Goal: Communication & Community: Answer question/provide support

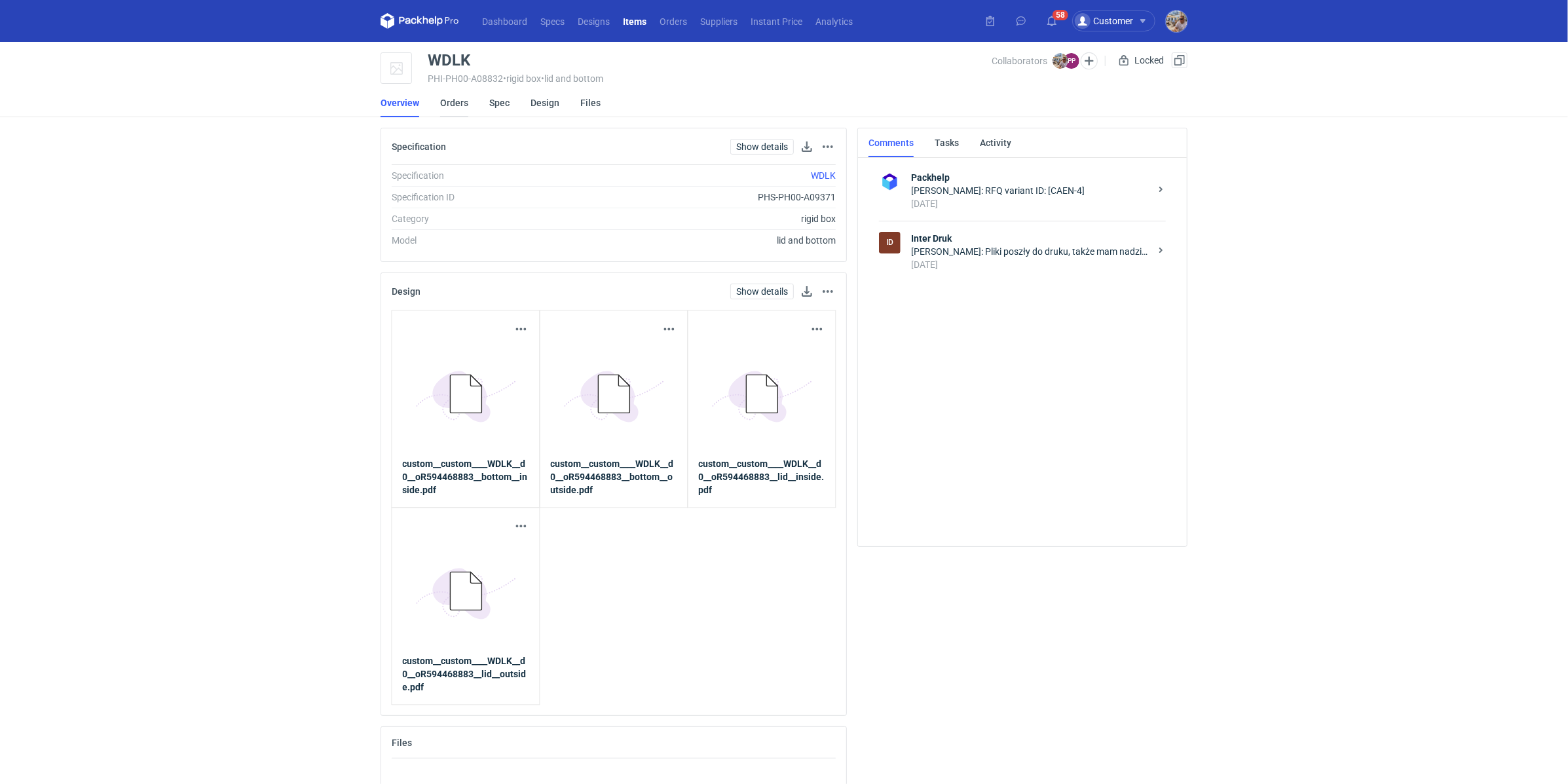
click at [452, 109] on link "Orders" at bounding box center [454, 102] width 29 height 29
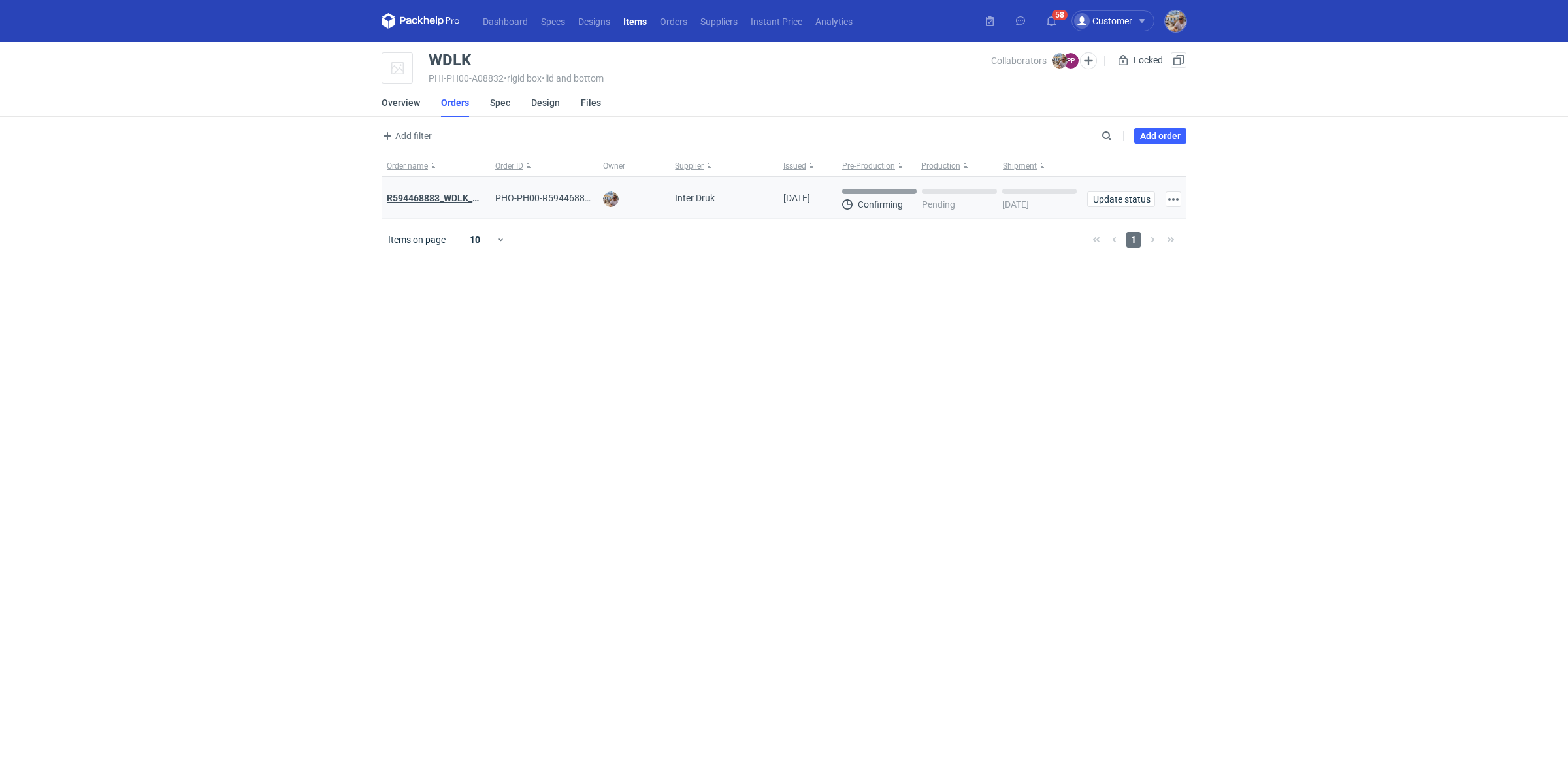
click at [458, 200] on strong "R594468883_WDLK_RPCD" at bounding box center [441, 198] width 109 height 10
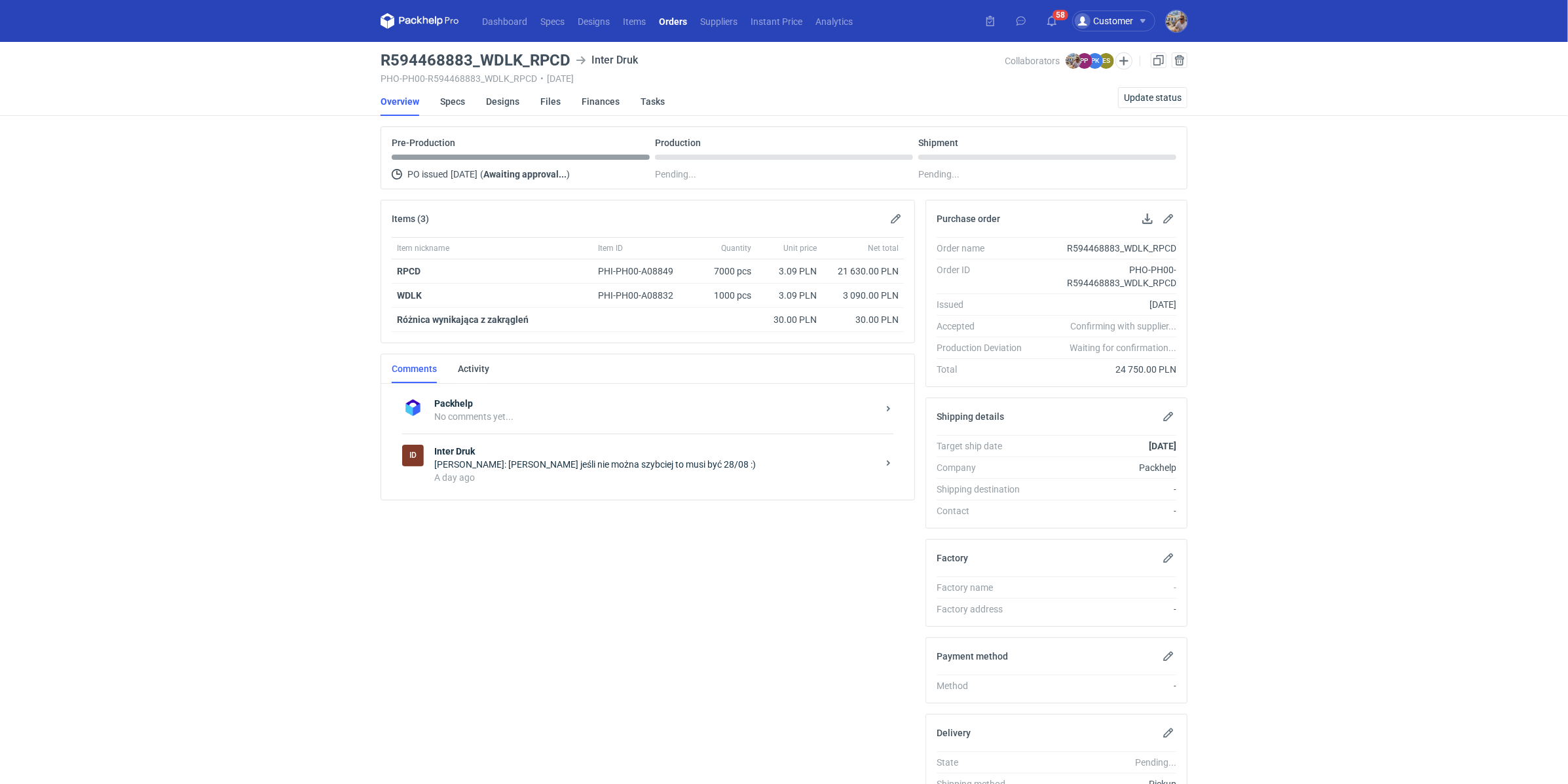
click at [537, 472] on div "A day ago" at bounding box center [656, 477] width 443 height 13
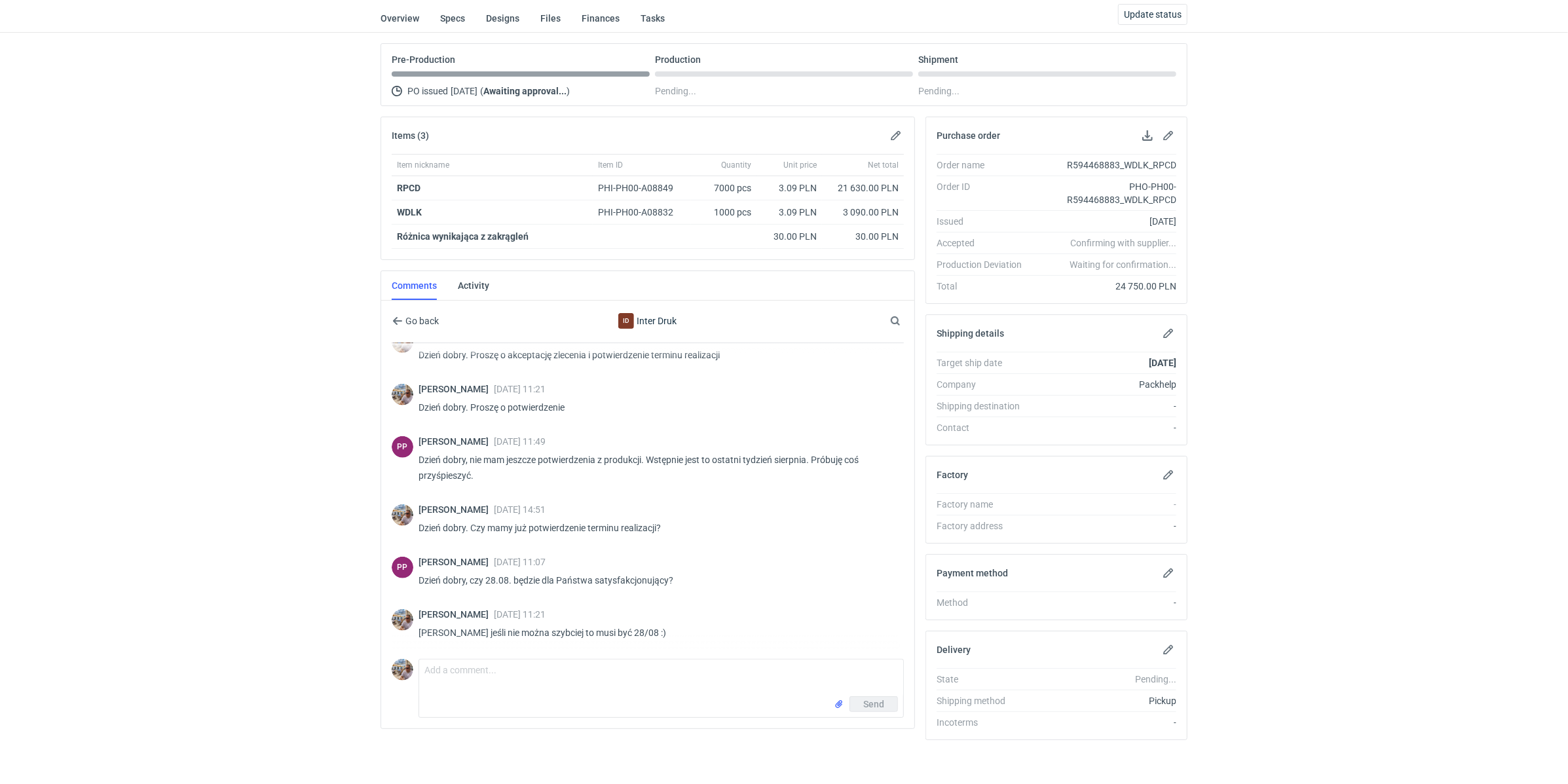
scroll to position [84, 0]
click at [549, 659] on textarea "Comment message" at bounding box center [660, 677] width 484 height 36
type textarea "Pani Paulino mogę zakładać że 28/08 to już potwierdzony termin zakończenia prod…"
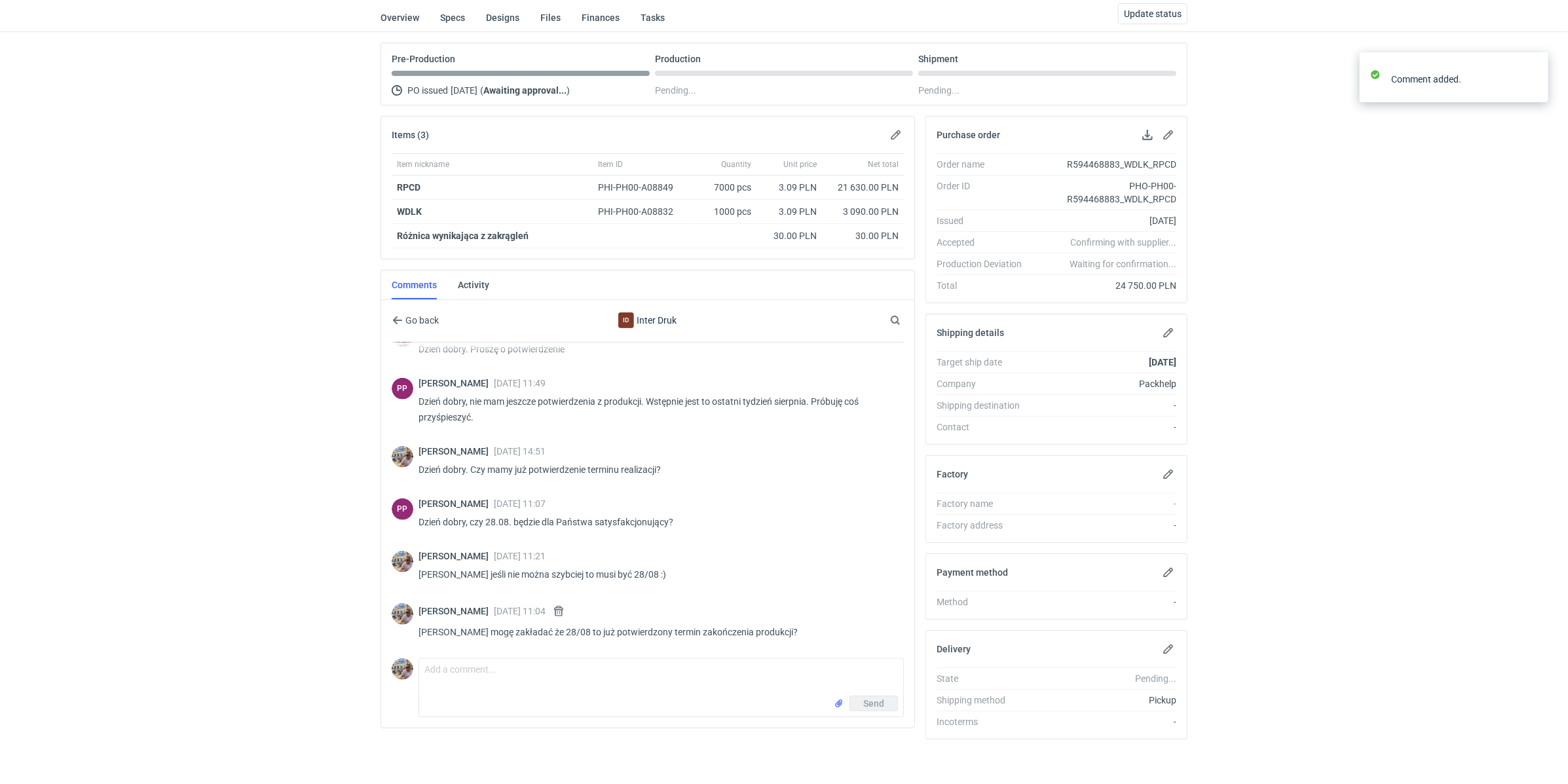
scroll to position [861, 0]
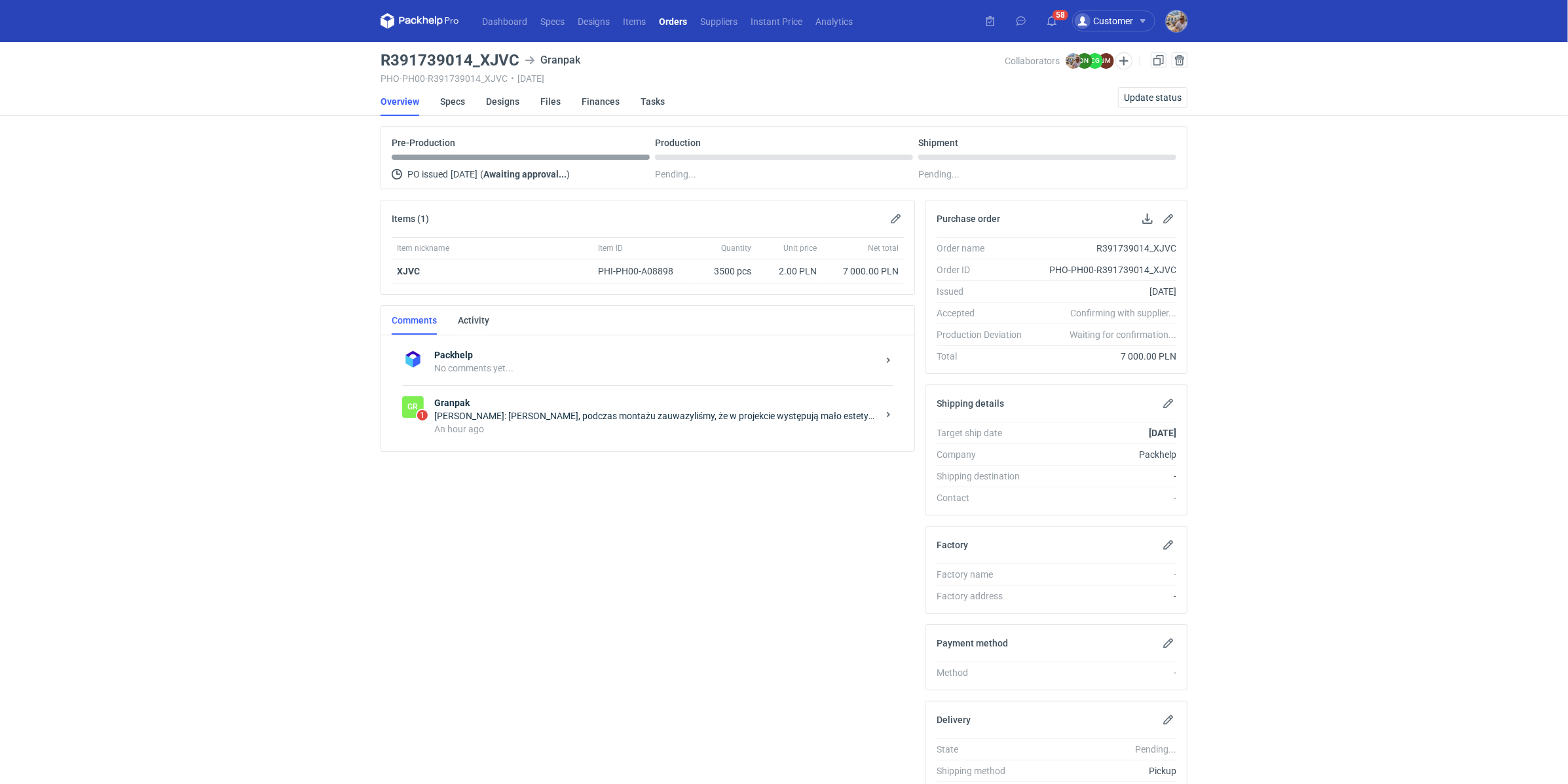
click at [523, 416] on div "[PERSON_NAME]: [PERSON_NAME], podczas montażu zauwazyliśmy, że w projekcie wyst…" at bounding box center [656, 415] width 443 height 13
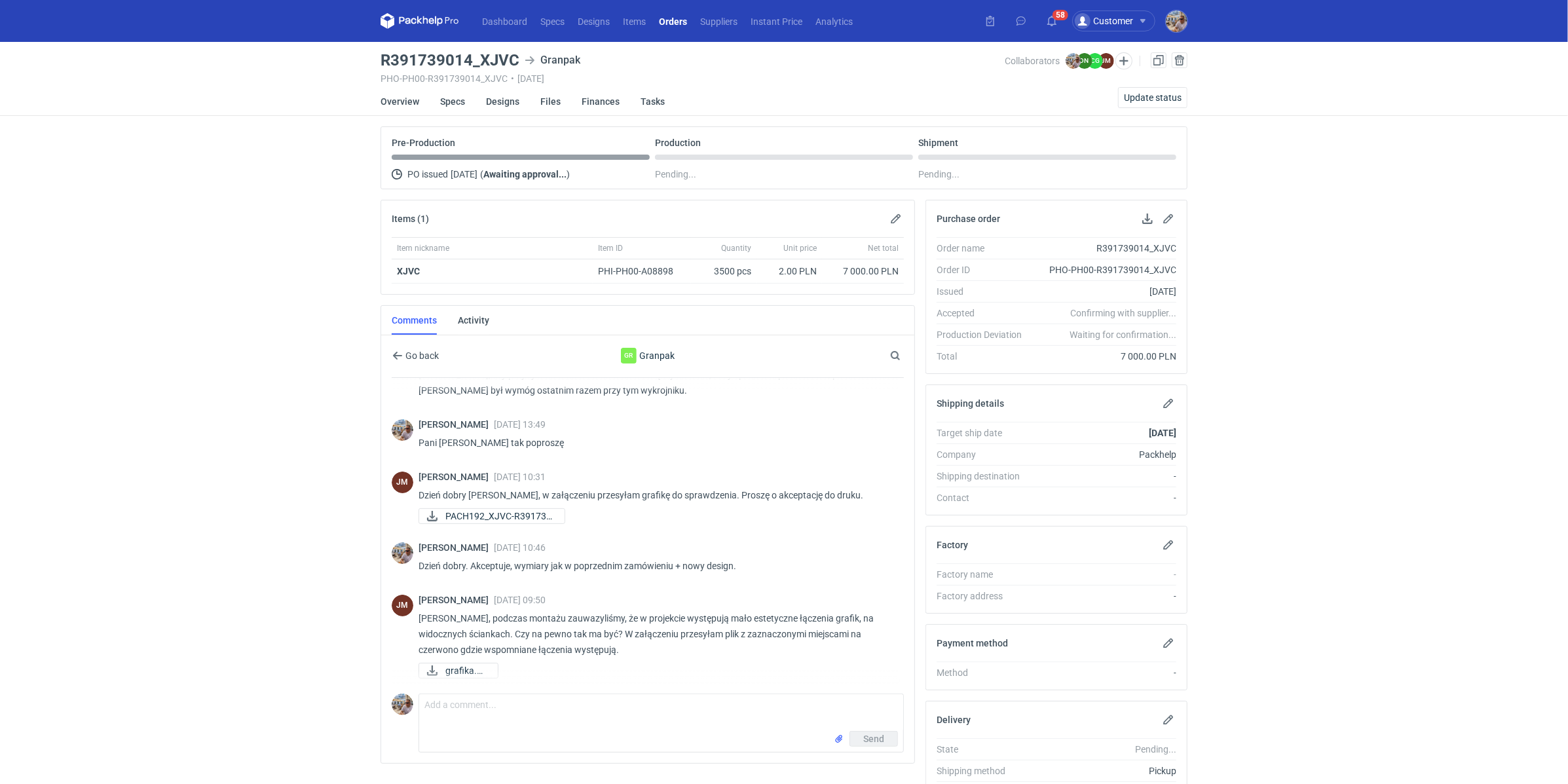
scroll to position [106, 0]
click at [484, 668] on span "grafika.png" at bounding box center [466, 671] width 42 height 15
drag, startPoint x: 485, startPoint y: 55, endPoint x: 515, endPoint y: 55, distance: 30.0
click at [515, 55] on h3 "R391739014_XJVC" at bounding box center [450, 61] width 138 height 16
copy h3 "XJVC"
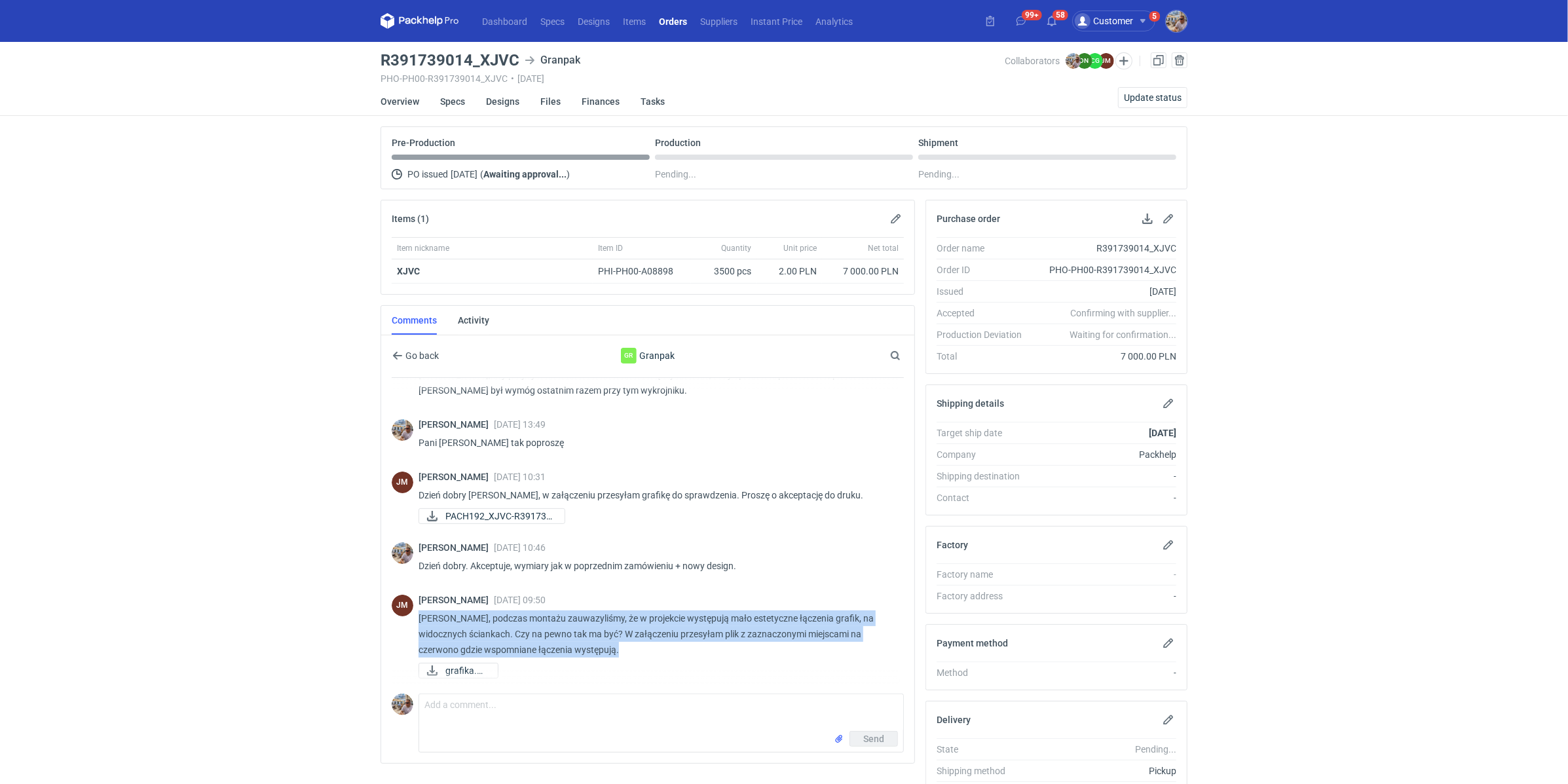
drag, startPoint x: 623, startPoint y: 645, endPoint x: 419, endPoint y: 615, distance: 206.2
click at [419, 615] on p "[PERSON_NAME], podczas montażu zauwazyliśmy, że w projekcie występują mało este…" at bounding box center [656, 633] width 475 height 47
copy p "[PERSON_NAME], podczas montażu zauwazyliśmy, że w projekcie występują mało este…"
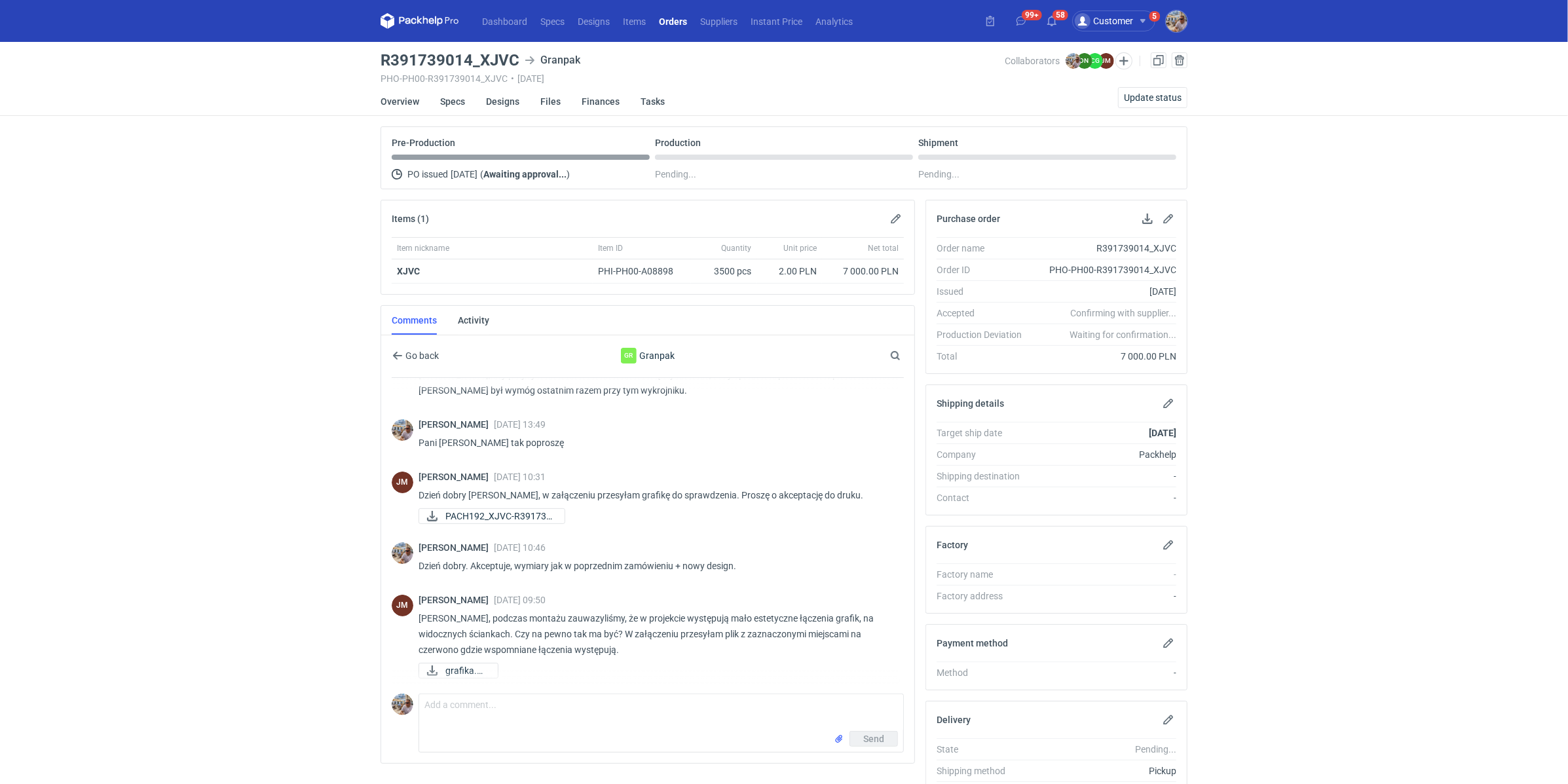
click at [304, 474] on div "Dashboard Specs Designs Items Orders Suppliers Instant Price Analytics 99+ 58 C…" at bounding box center [784, 392] width 1568 height 784
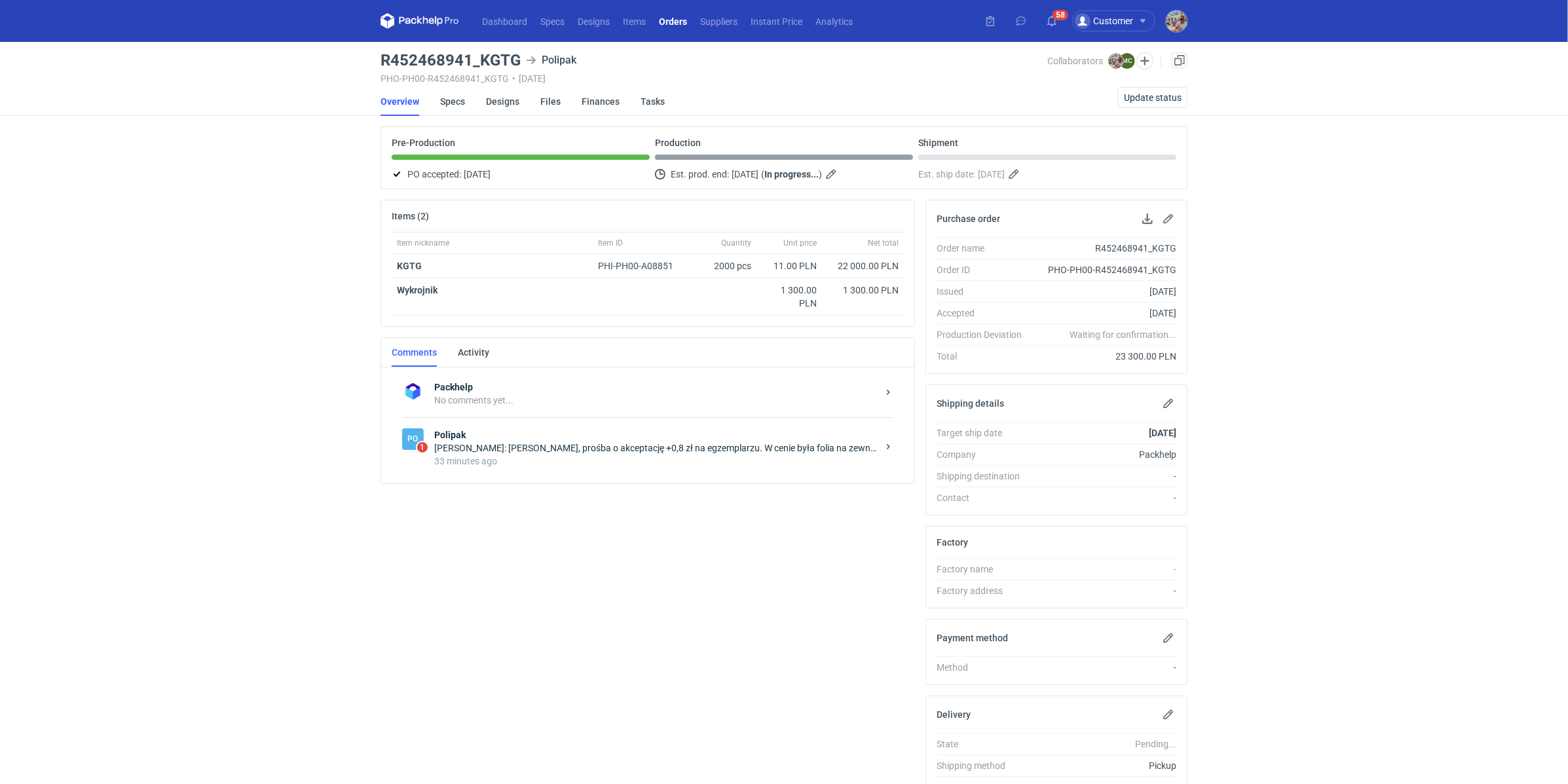
click at [595, 449] on div "[PERSON_NAME]: [PERSON_NAME], prośba o akceptację +0,8 zł na egzemplarzu. W cen…" at bounding box center [656, 447] width 443 height 13
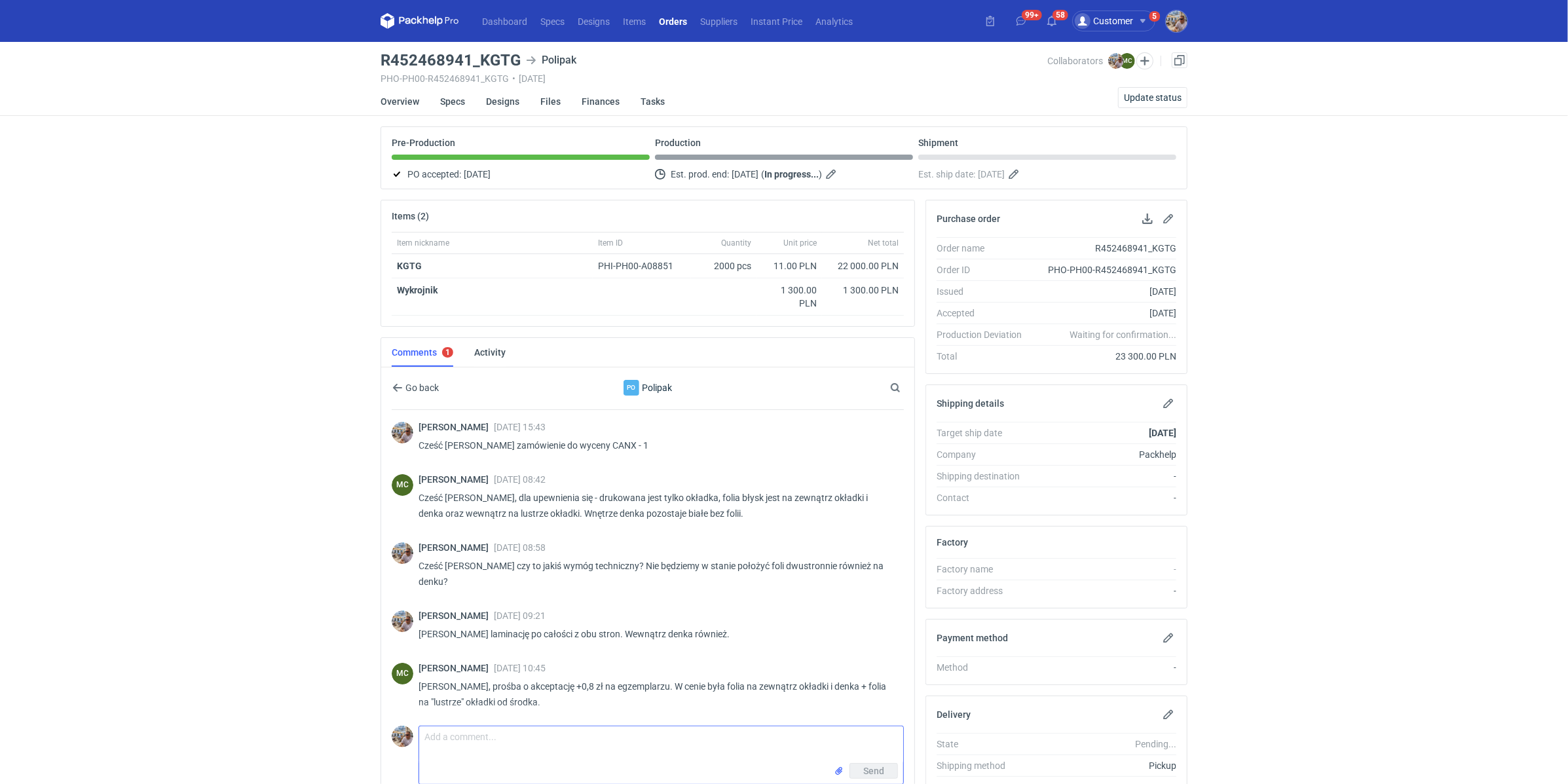
click at [453, 726] on textarea "Comment message" at bounding box center [660, 744] width 484 height 36
type textarea "Marcin 2000 x 11,08 = 22 160? Zgadza się? Jeśli tak to akceptuje"
click at [887, 763] on button "Send" at bounding box center [874, 771] width 48 height 16
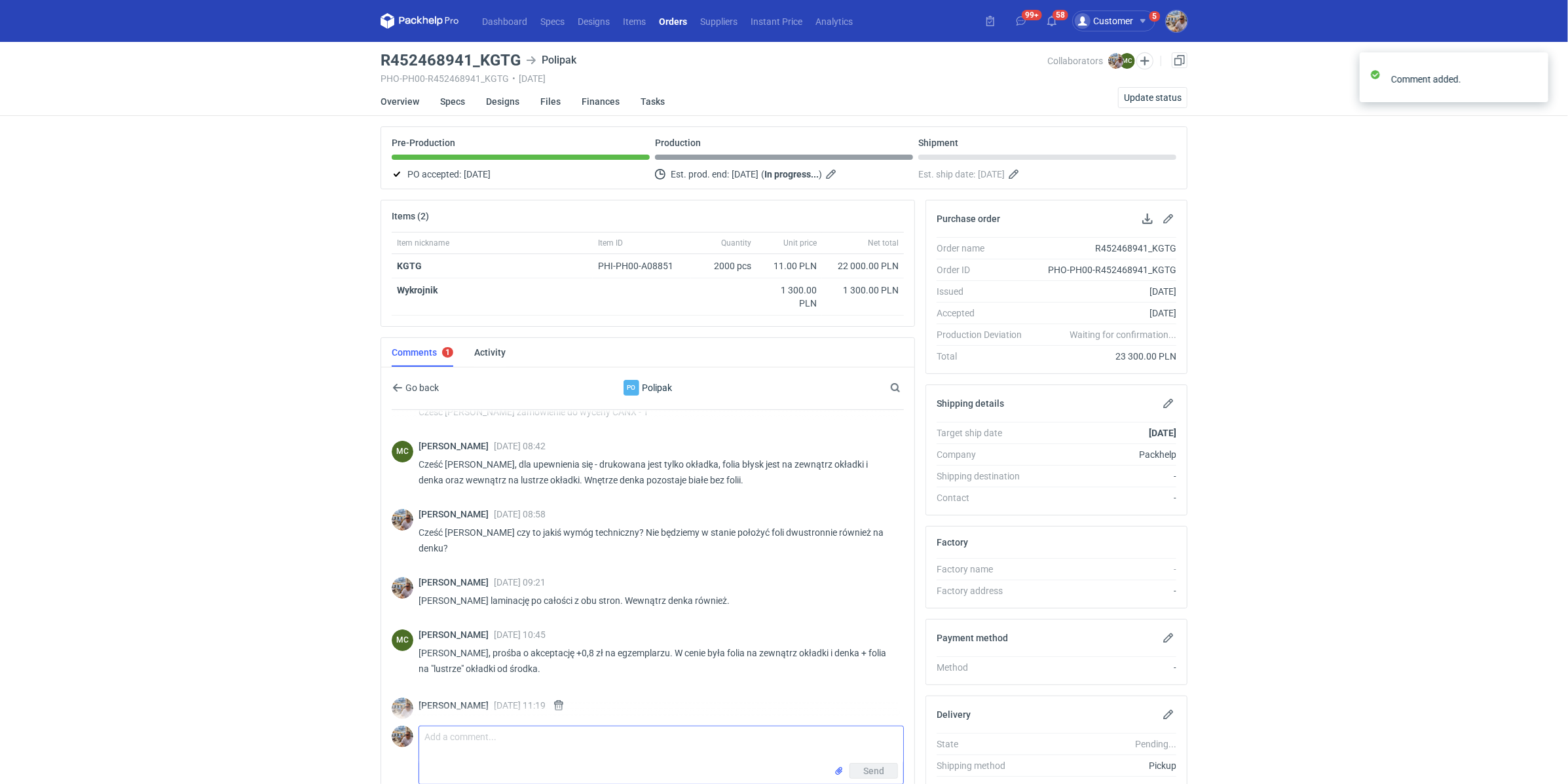
scroll to position [44, 0]
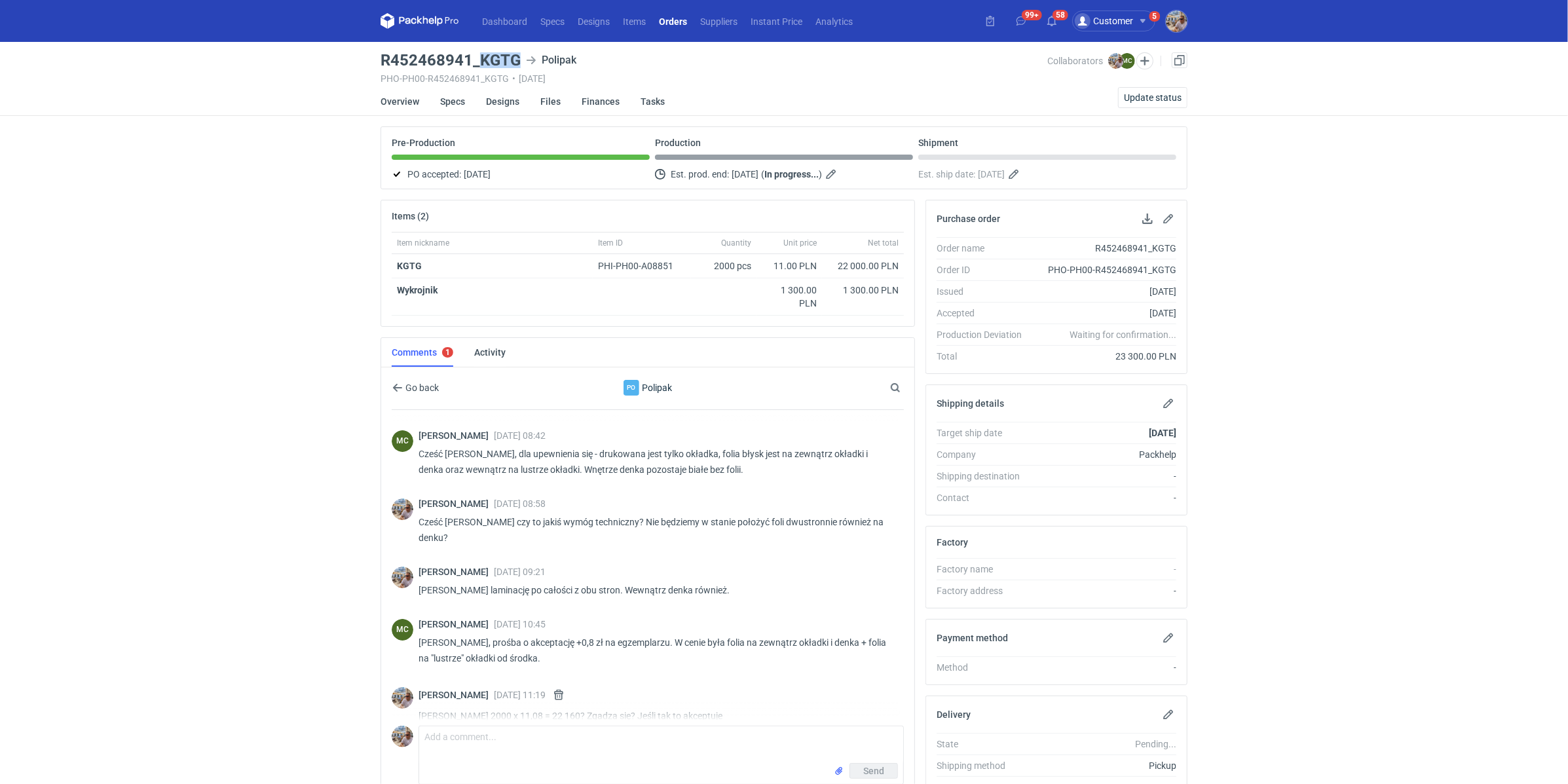
drag, startPoint x: 475, startPoint y: 57, endPoint x: 519, endPoint y: 58, distance: 44.0
click at [519, 58] on div "R452468941_KGTG Polipak" at bounding box center [714, 61] width 666 height 16
copy h3 "KGTG"
click at [567, 687] on button "button" at bounding box center [558, 695] width 16 height 16
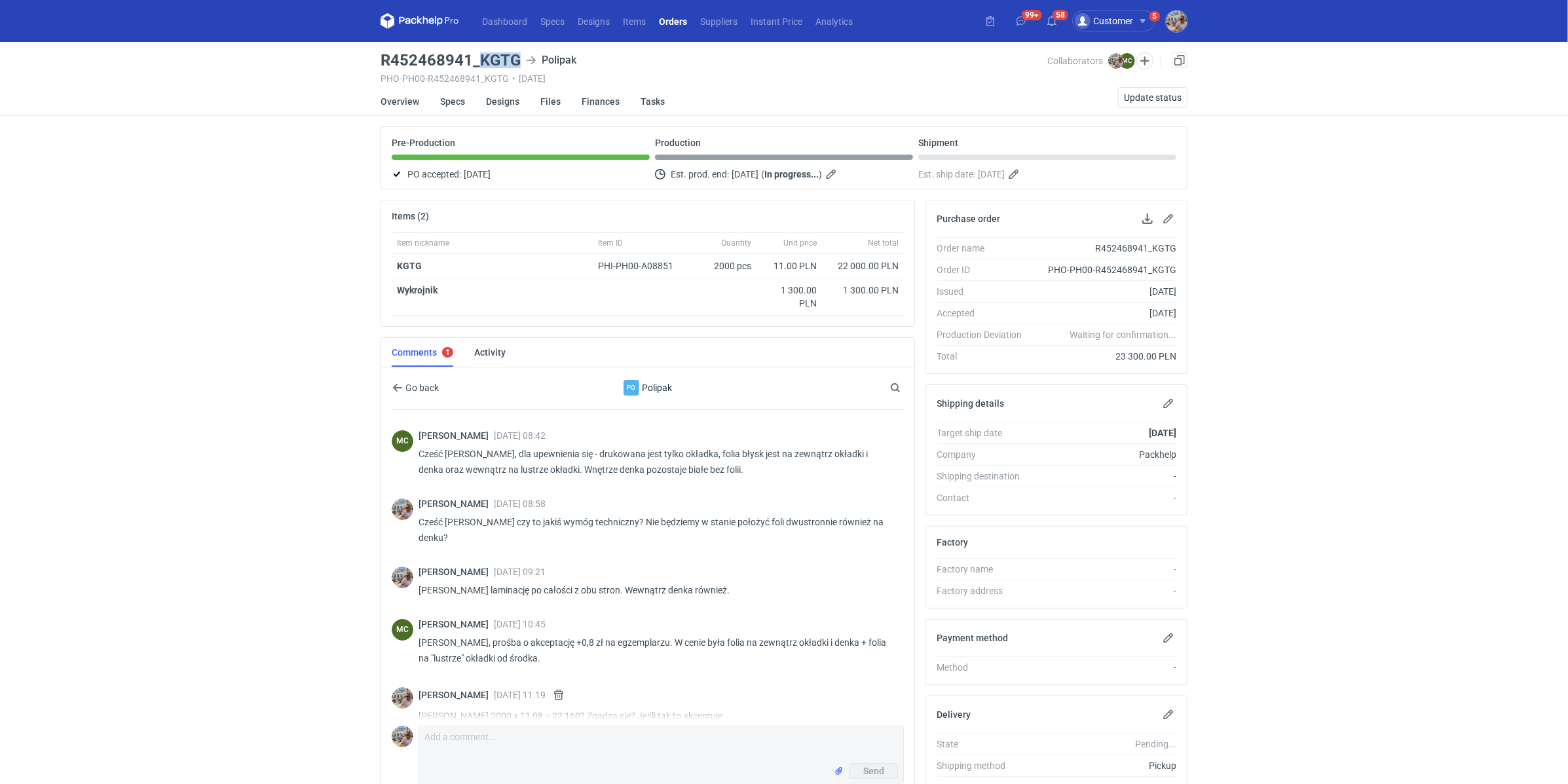
scroll to position [0, 0]
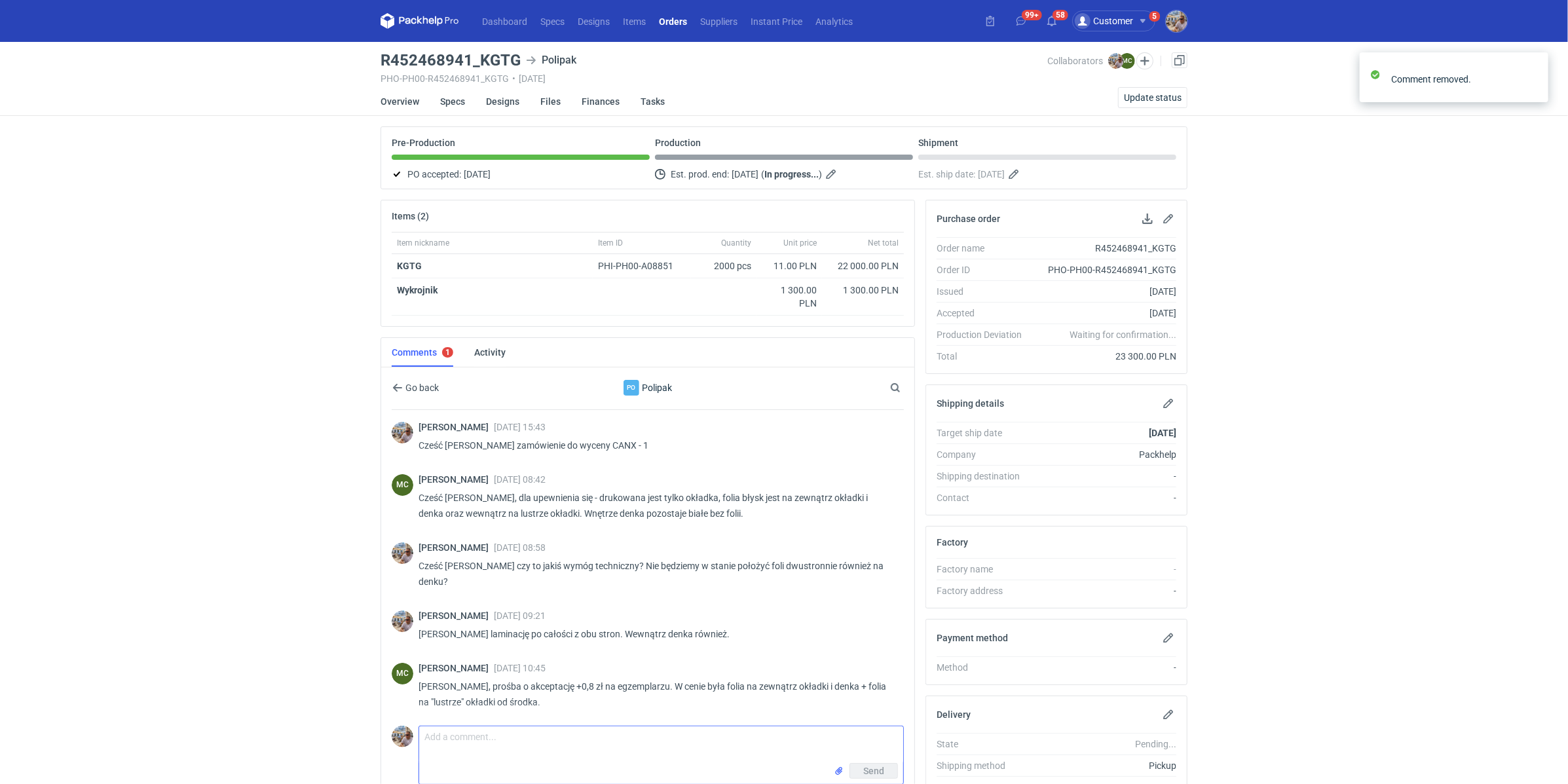
click at [516, 726] on textarea "Comment message" at bounding box center [660, 744] width 484 height 36
type textarea "Czyli total będzie 23 600 + 1 300 = 24 900?"
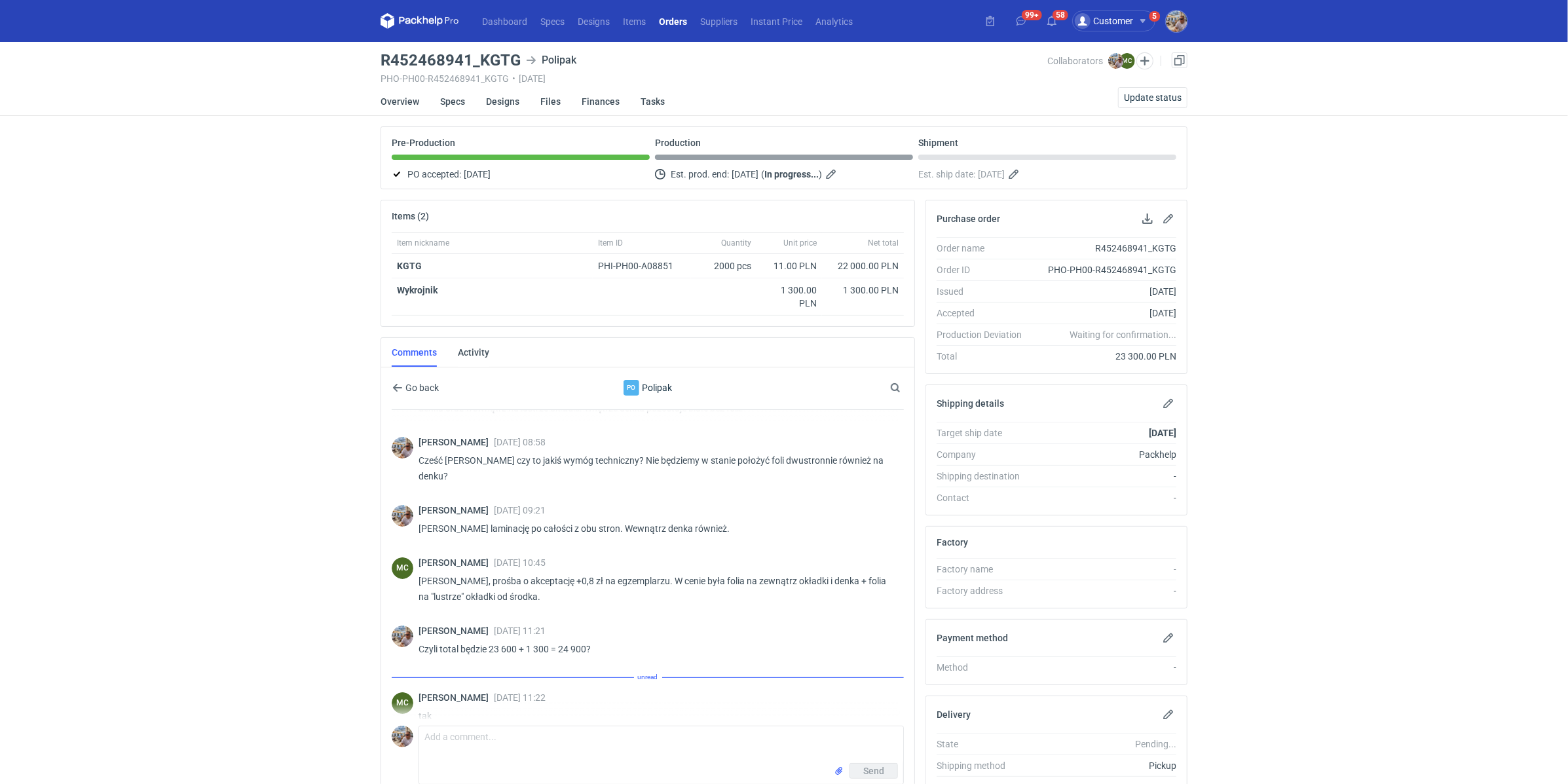
scroll to position [92, 0]
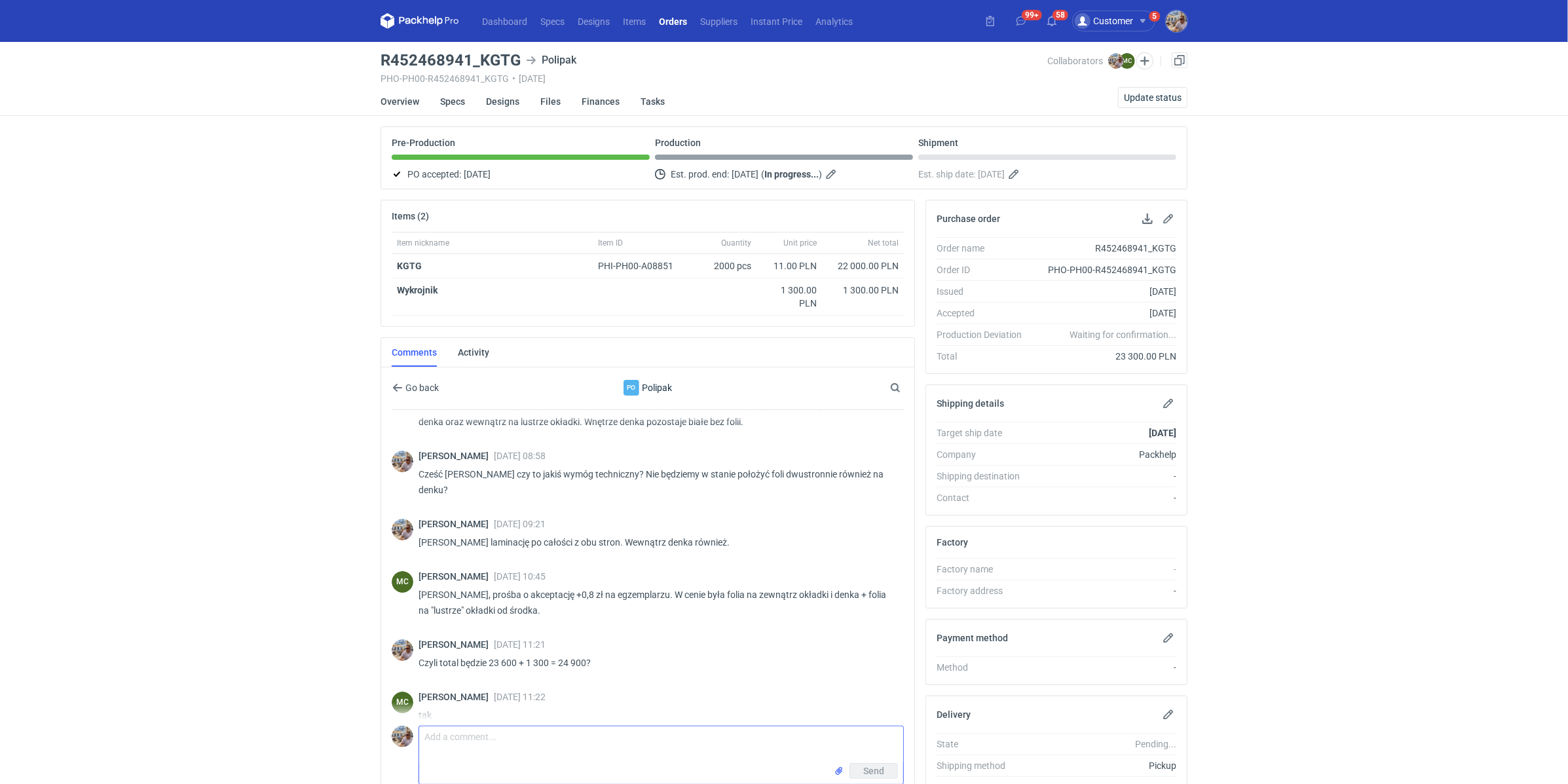
click at [453, 736] on textarea "Comment message" at bounding box center [660, 744] width 484 height 36
type textarea "Zaraz odbije z handlowcem i wrócę z informacją"
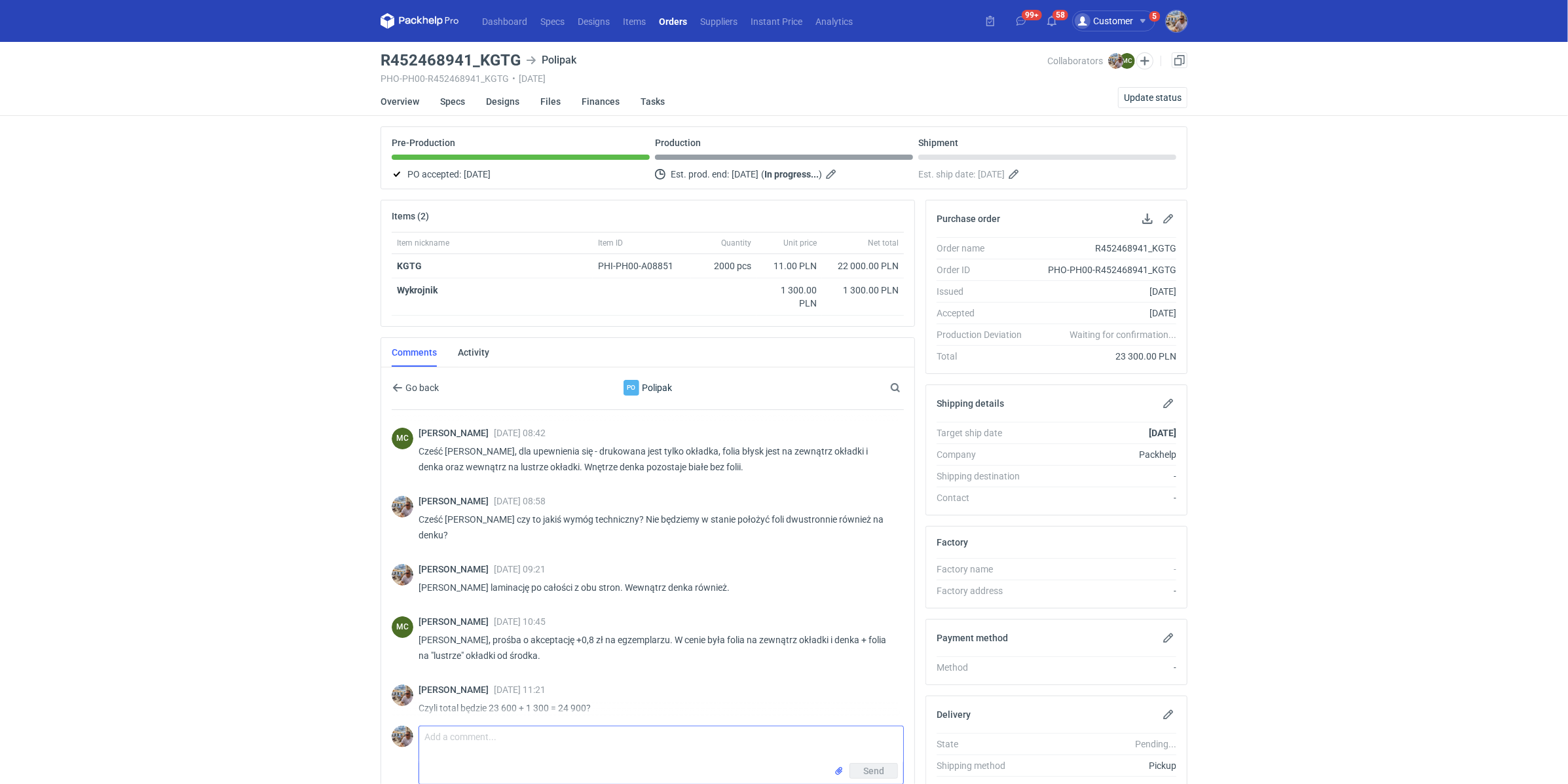
scroll to position [0, 0]
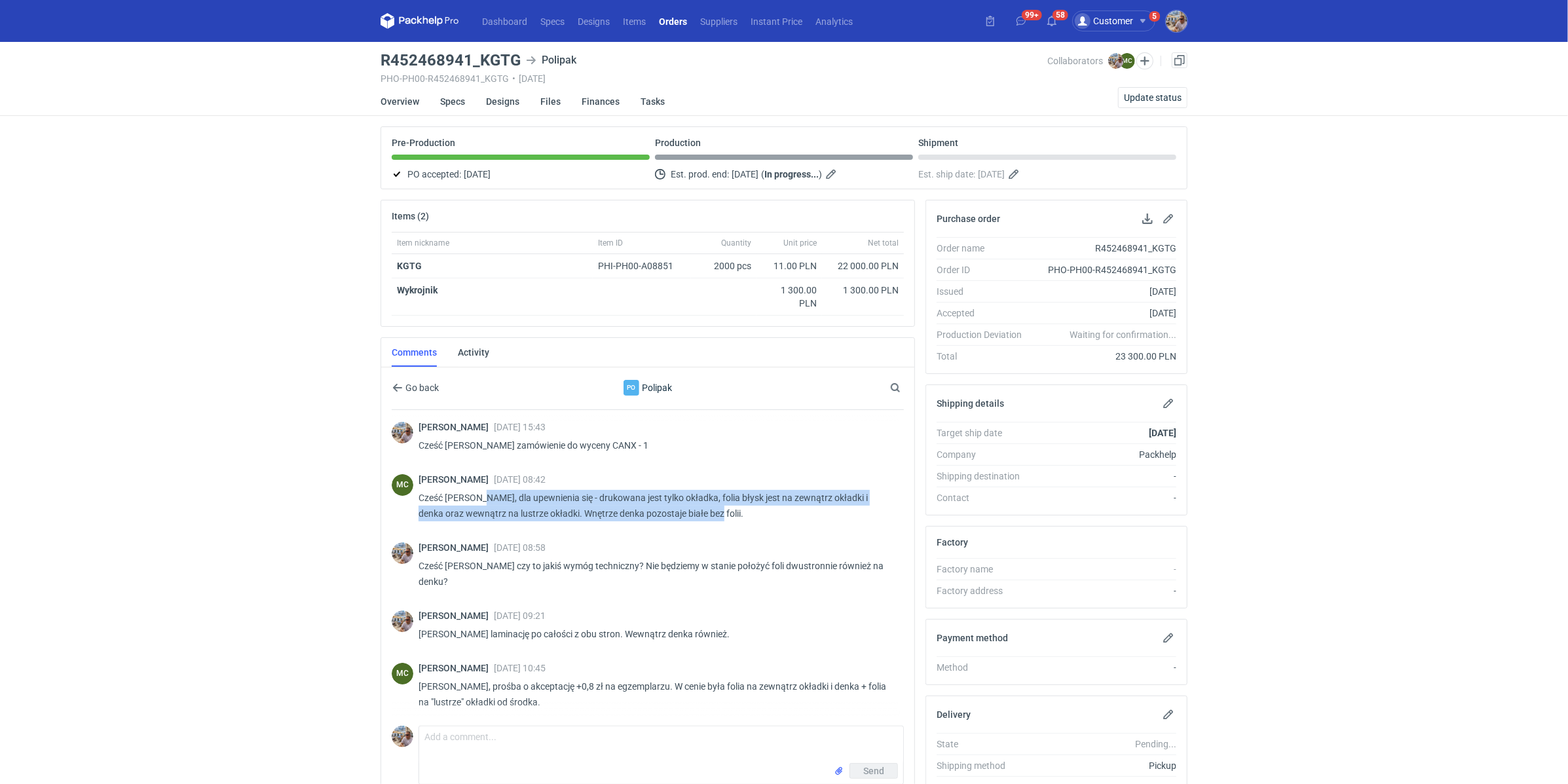
drag, startPoint x: 704, startPoint y: 511, endPoint x: 478, endPoint y: 492, distance: 226.8
click at [478, 492] on p "Cześć Michał, dla upewnienia się - drukowana jest tylko okładka, folia błysk je…" at bounding box center [656, 505] width 475 height 31
copy p "dla upewnienia się - drukowana jest tylko okładka, folia błysk jest na zewnątrz…"
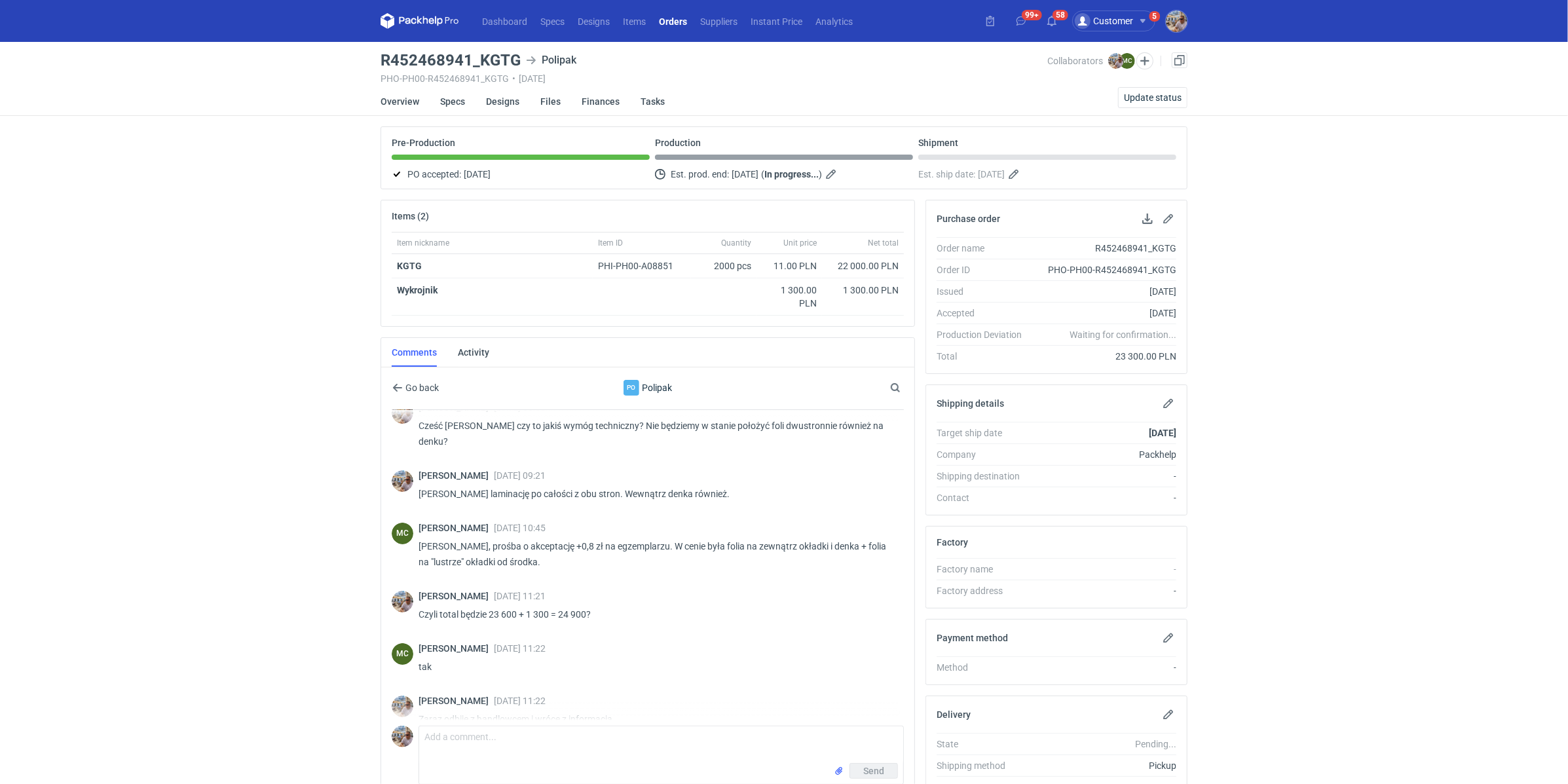
scroll to position [144, 0]
click at [618, 535] on p "Michał, prośba o akceptację +0,8 zł na egzemplarzu. W cenie była folia na zewną…" at bounding box center [656, 550] width 475 height 31
drag, startPoint x: 632, startPoint y: 522, endPoint x: 739, endPoint y: 547, distance: 109.9
click at [739, 547] on div "Marcin Czarnecki 12 Aug 2025 10:45 Michał, prośba o akceptację +0,8 zł na egzem…" at bounding box center [656, 545] width 475 height 53
copy p "W cenie była folia na zewnątrz okładki i denka + folia na "lustrze" okładki od …"
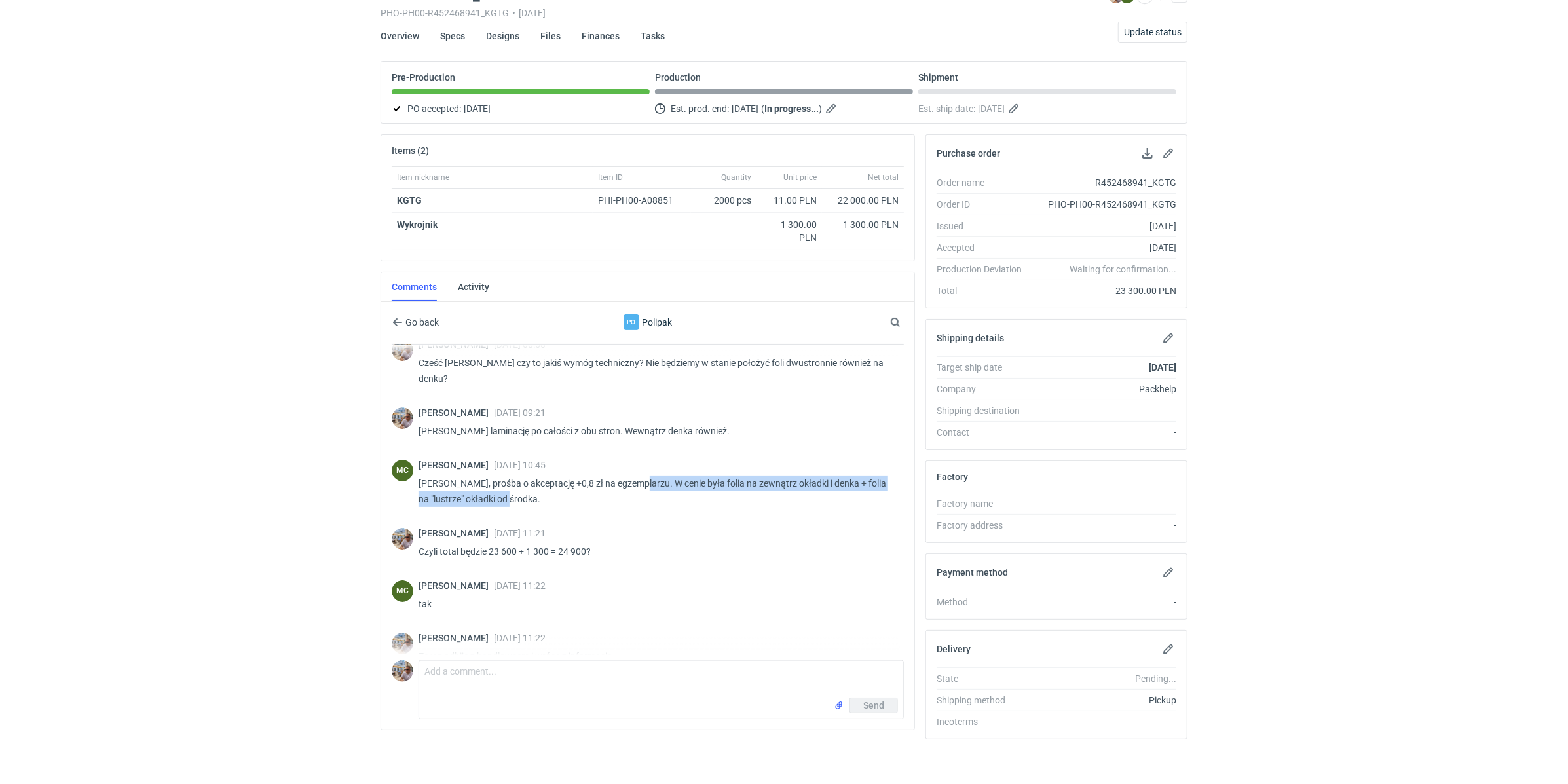
scroll to position [137, 0]
click at [659, 544] on p "Czyli total będzie 23 600 + 1 300 = 24 900?" at bounding box center [656, 552] width 475 height 16
drag, startPoint x: 449, startPoint y: 463, endPoint x: 611, endPoint y: 465, distance: 162.0
click at [611, 476] on p "Michał, prośba o akceptację +0,8 zł na egzemplarzu. W cenie była folia na zewną…" at bounding box center [656, 492] width 475 height 31
click at [586, 499] on div "MC Marcin Czarnecki 12 Aug 2025 10:45 Michał, prośba o akceptację +0,8 zł na eg…" at bounding box center [648, 486] width 512 height 68
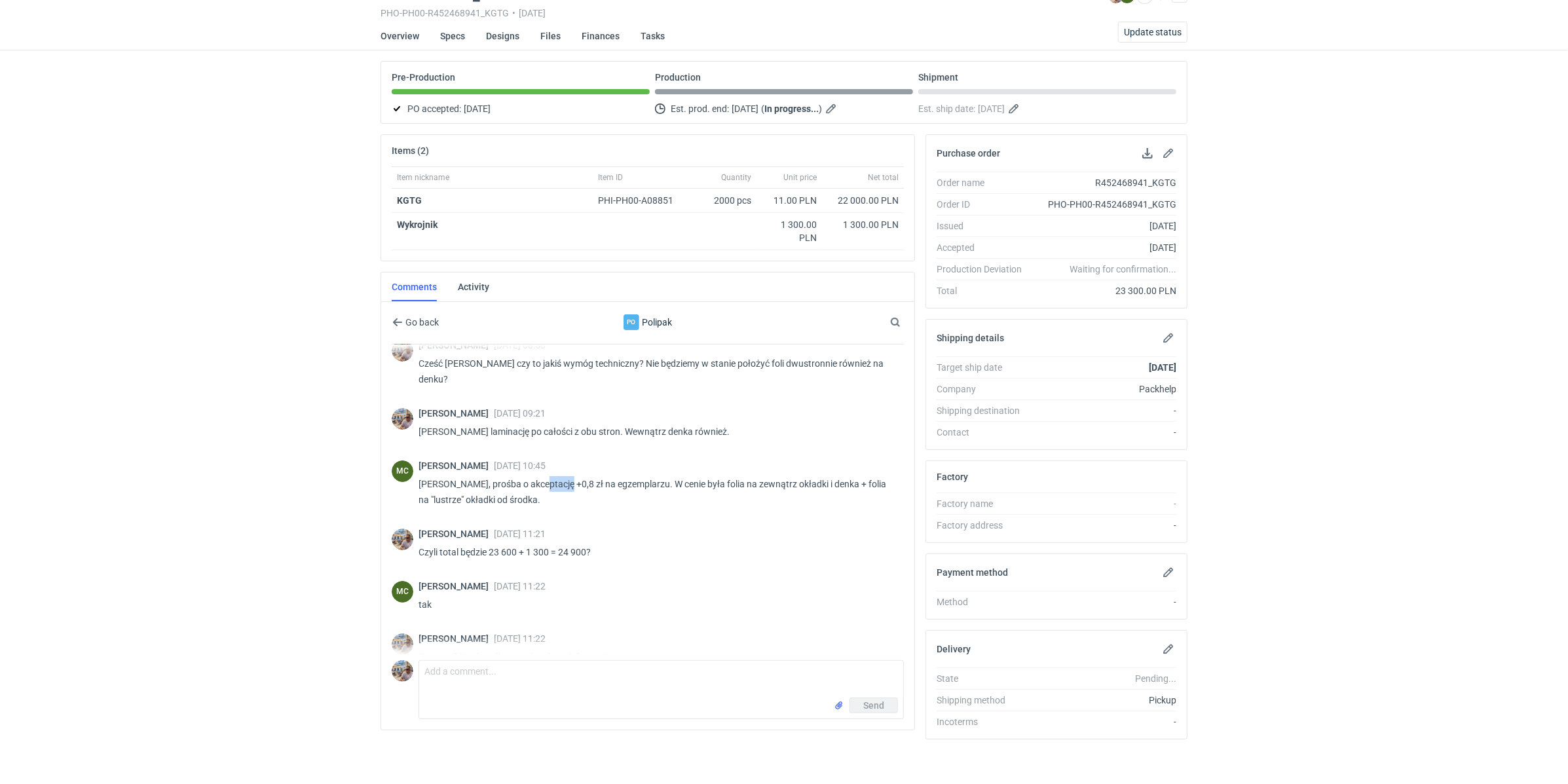
drag, startPoint x: 535, startPoint y: 463, endPoint x: 557, endPoint y: 463, distance: 22.0
click at [557, 476] on p "Michał, prośba o akceptację +0,8 zł na egzemplarzu. W cenie była folia na zewną…" at bounding box center [656, 492] width 475 height 31
click at [685, 529] on div "Michał Palasek 12 Aug 2025 11:21 Czyli total będzie 23 600 + 1 300 = 24 900?" at bounding box center [656, 547] width 475 height 36
click at [540, 544] on p "Czyli total będzie 23 600 + 1 300 = 24 900?" at bounding box center [656, 552] width 475 height 16
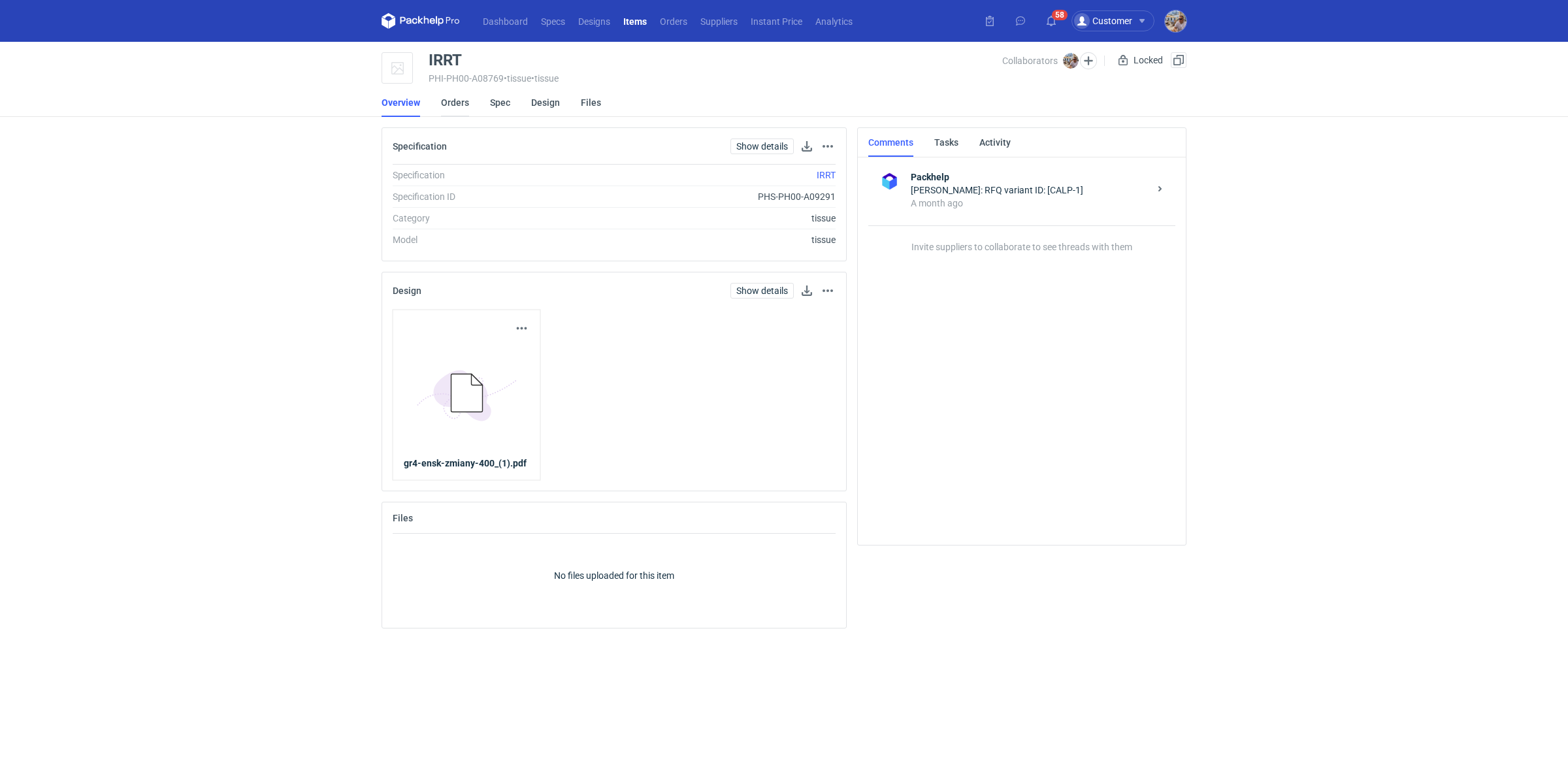
click at [446, 102] on link "Orders" at bounding box center [455, 102] width 28 height 28
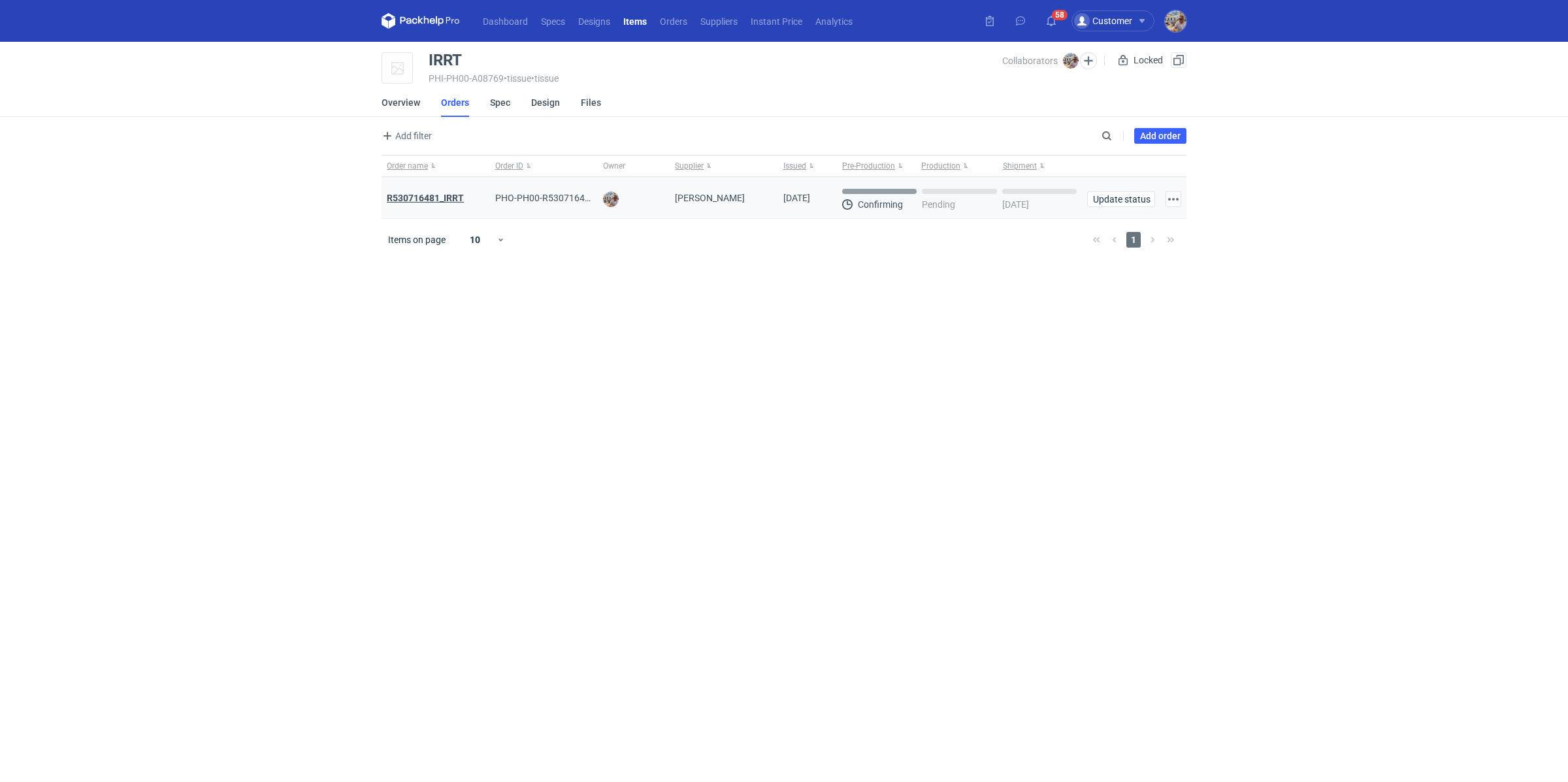
click at [450, 198] on strong "R530716481_IRRT" at bounding box center [425, 198] width 77 height 10
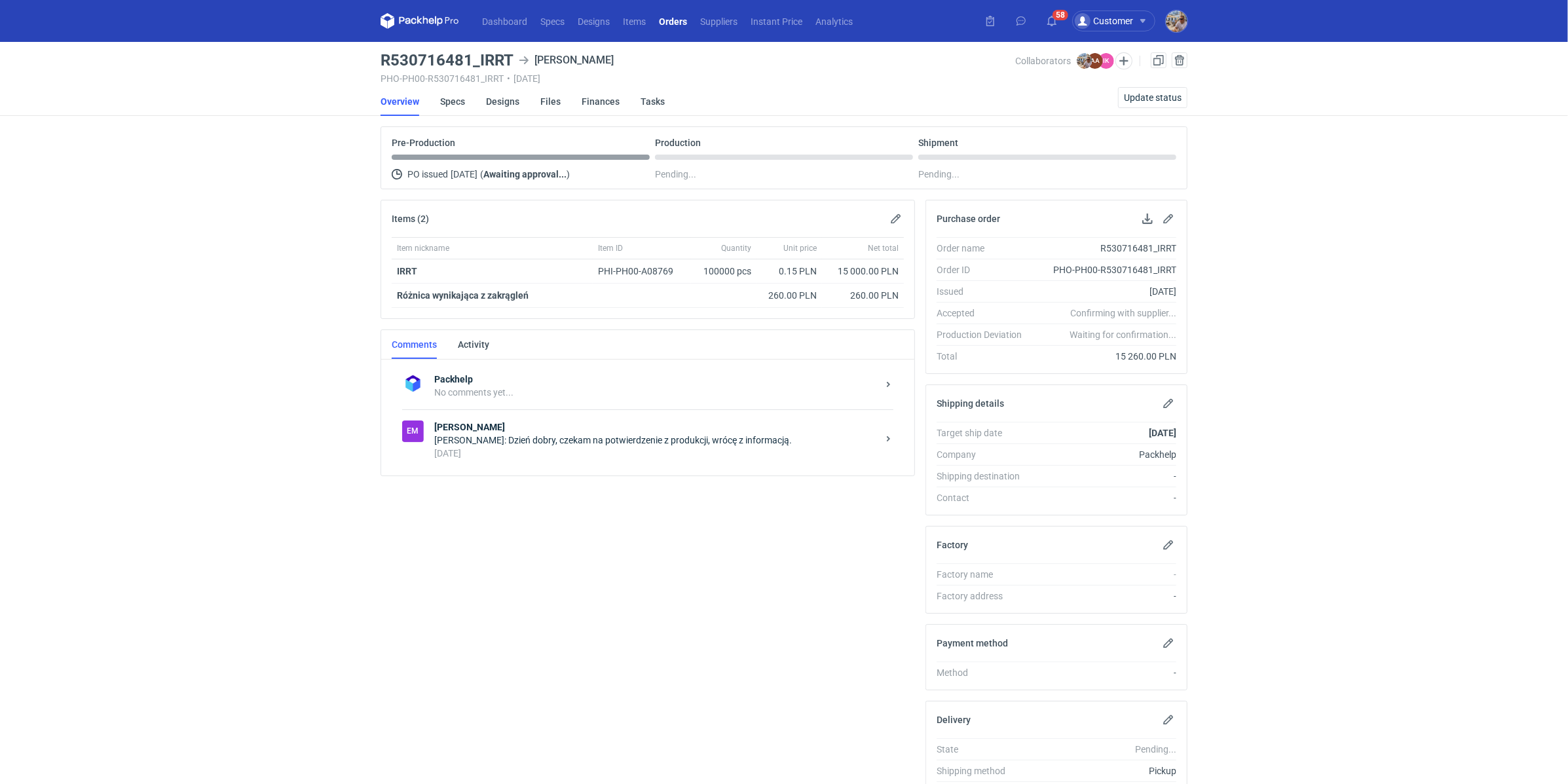
click at [524, 450] on div "6 days ago" at bounding box center [656, 453] width 443 height 13
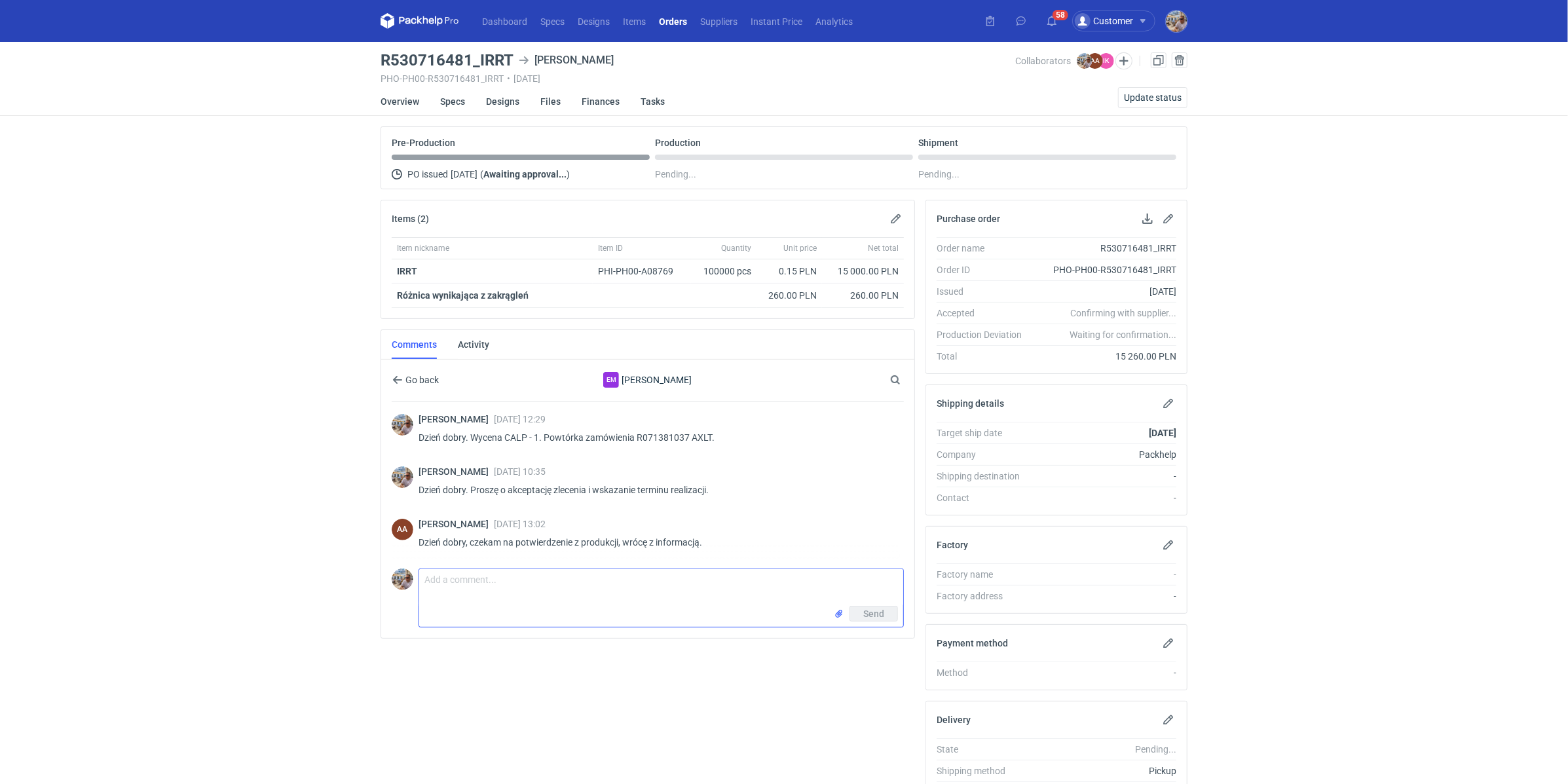
click at [483, 593] on textarea "Comment message" at bounding box center [660, 588] width 484 height 36
type textarea "Dzień dobry. Proszę o potwierdzenie terminu realizacji"
